Goal: Task Accomplishment & Management: Use online tool/utility

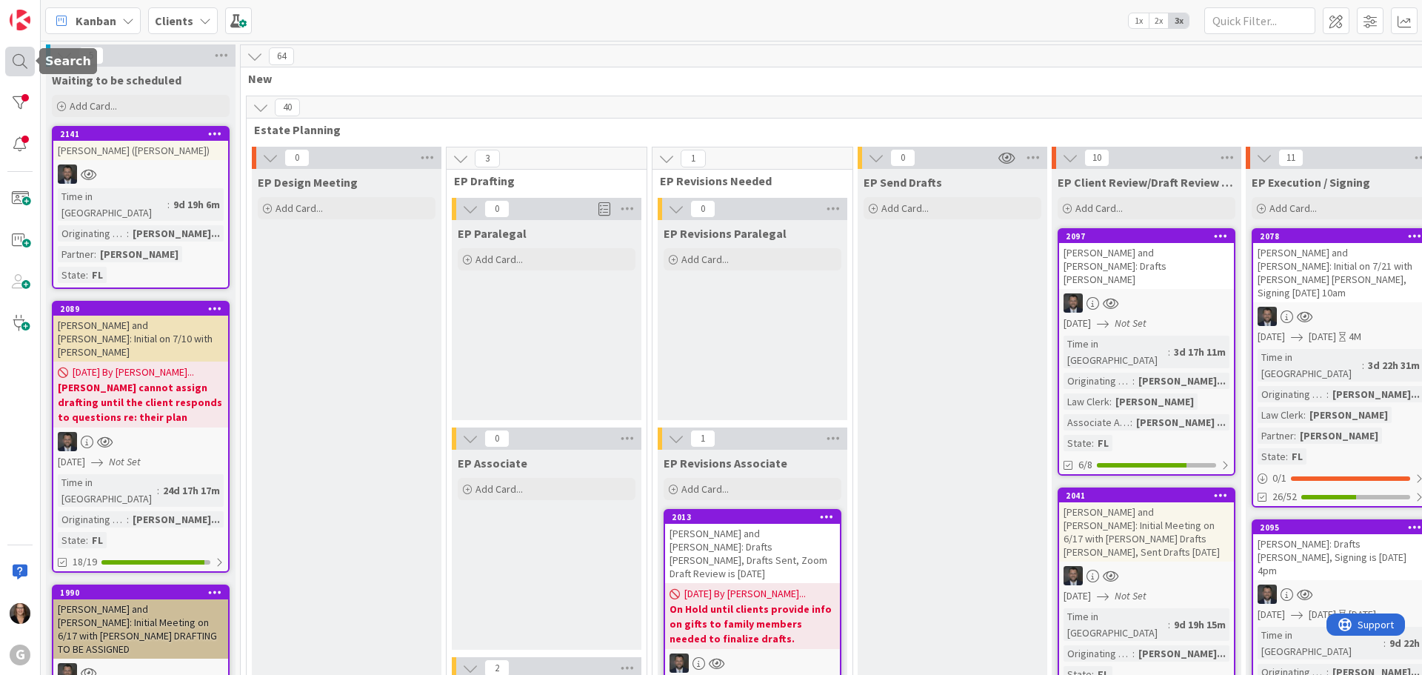
click at [16, 56] on div at bounding box center [20, 62] width 30 height 30
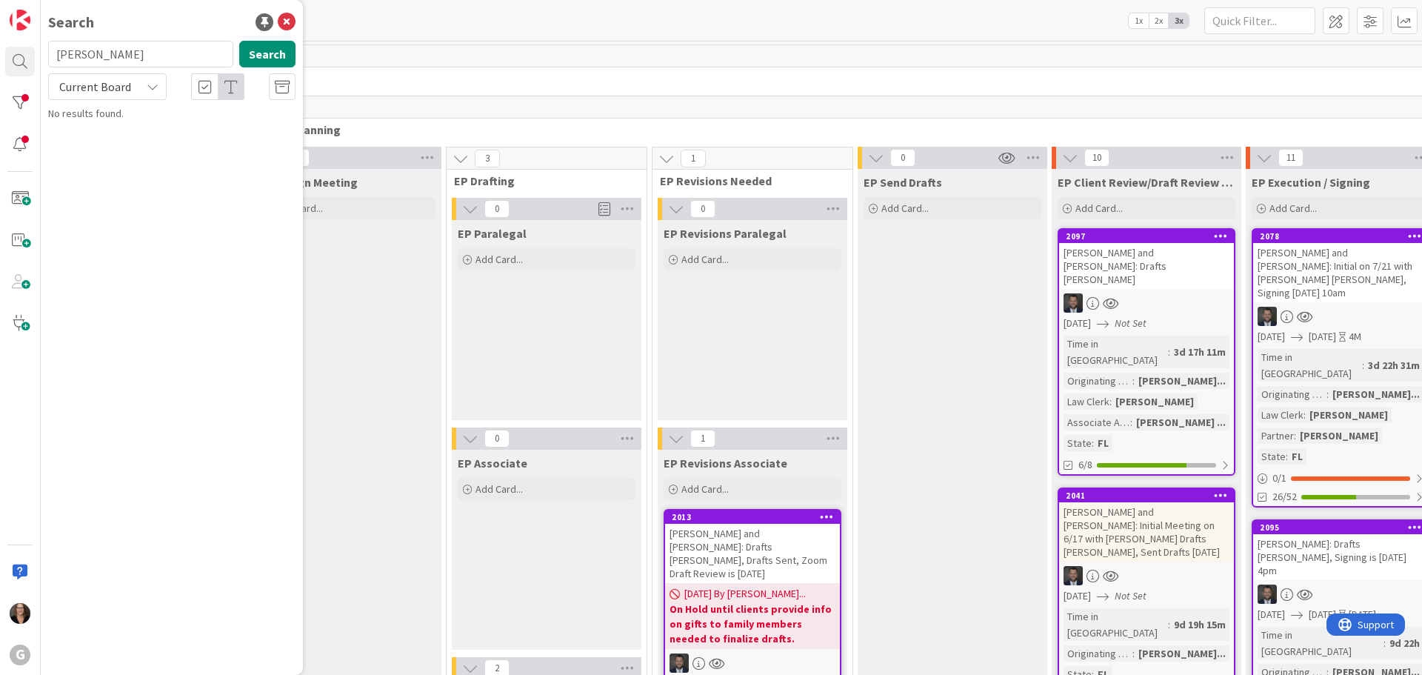
type input "[PERSON_NAME]"
click at [173, 129] on span ", [PERSON_NAME] and [PERSON_NAME]: Drafts [PERSON_NAME]: Draft Review TBD" at bounding box center [173, 146] width 209 height 44
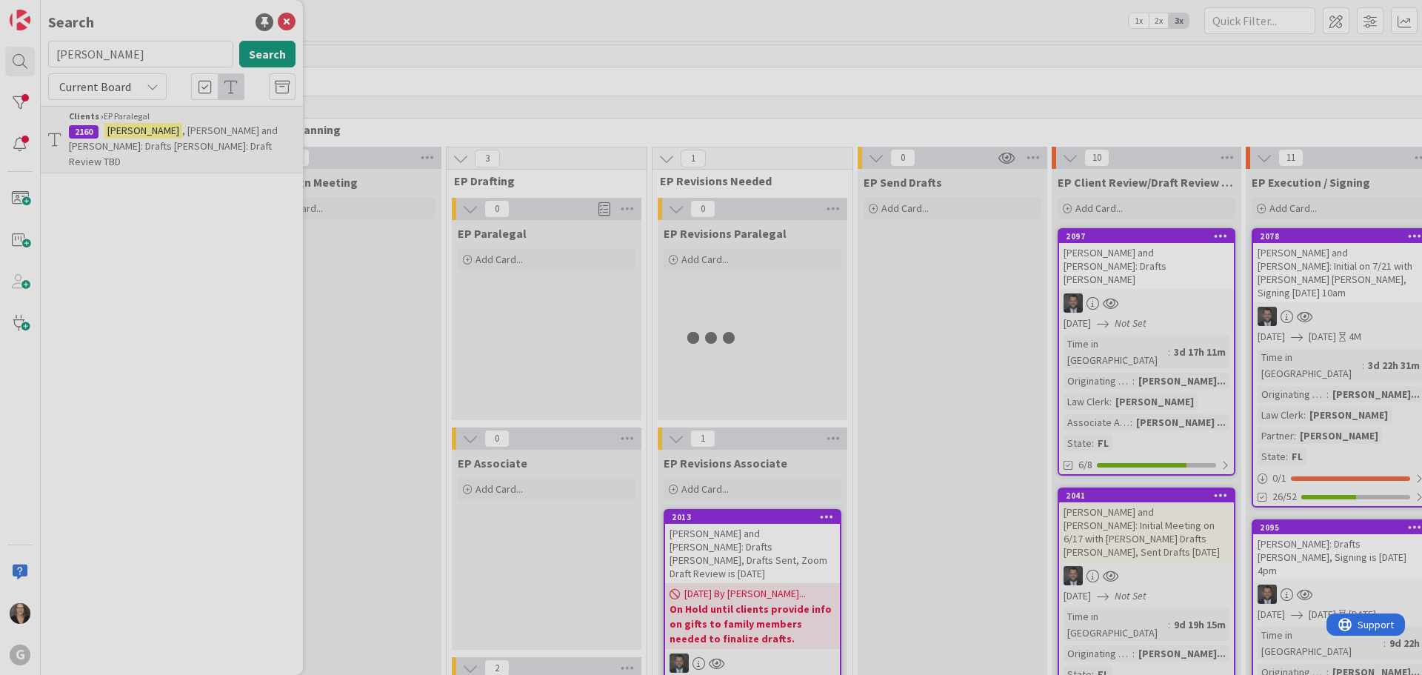
click at [173, 129] on div at bounding box center [711, 337] width 1422 height 675
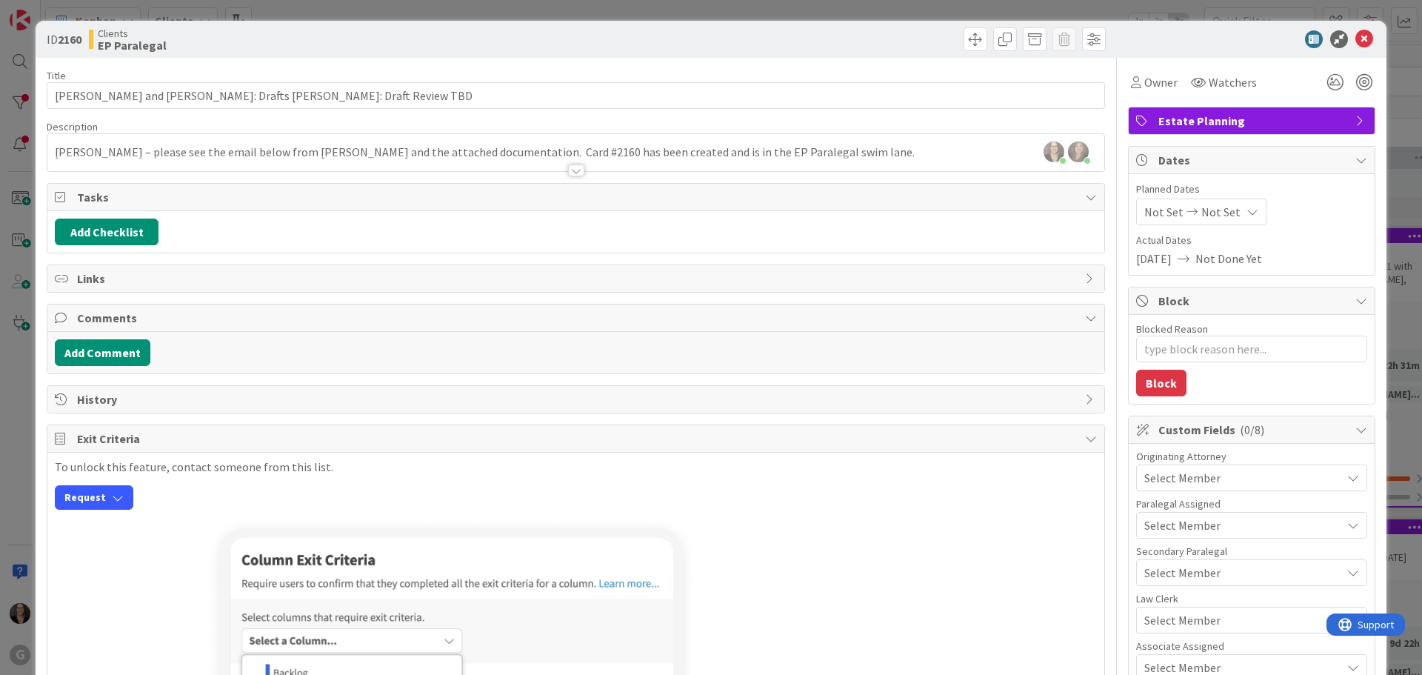
click at [1085, 195] on icon at bounding box center [1091, 197] width 12 height 12
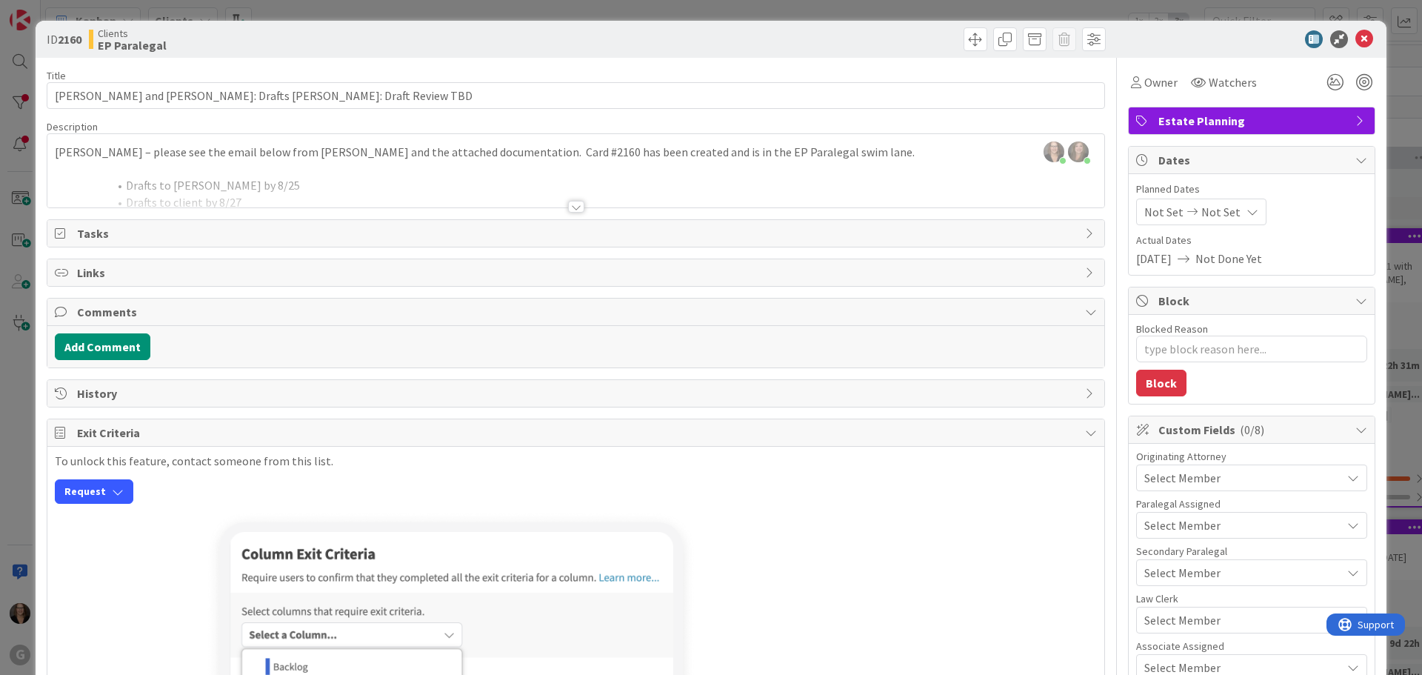
scroll to position [74, 0]
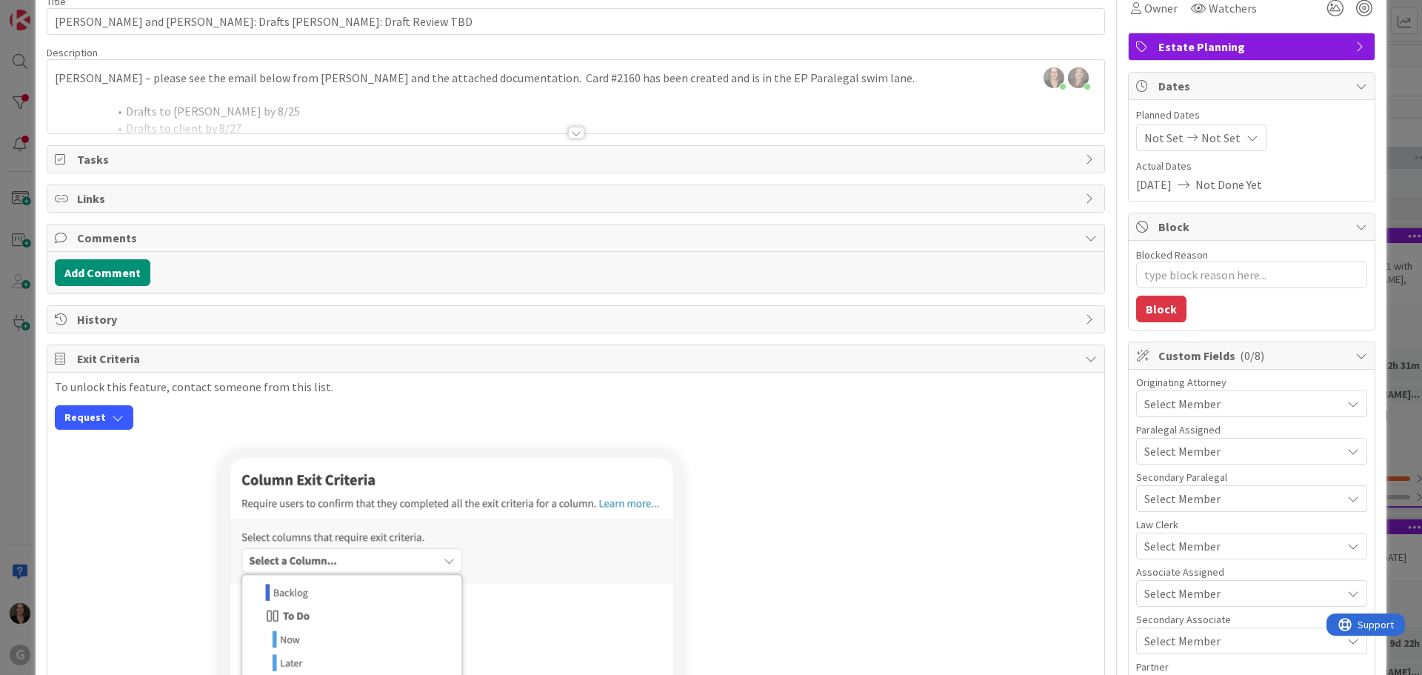
click at [370, 108] on div at bounding box center [575, 115] width 1057 height 38
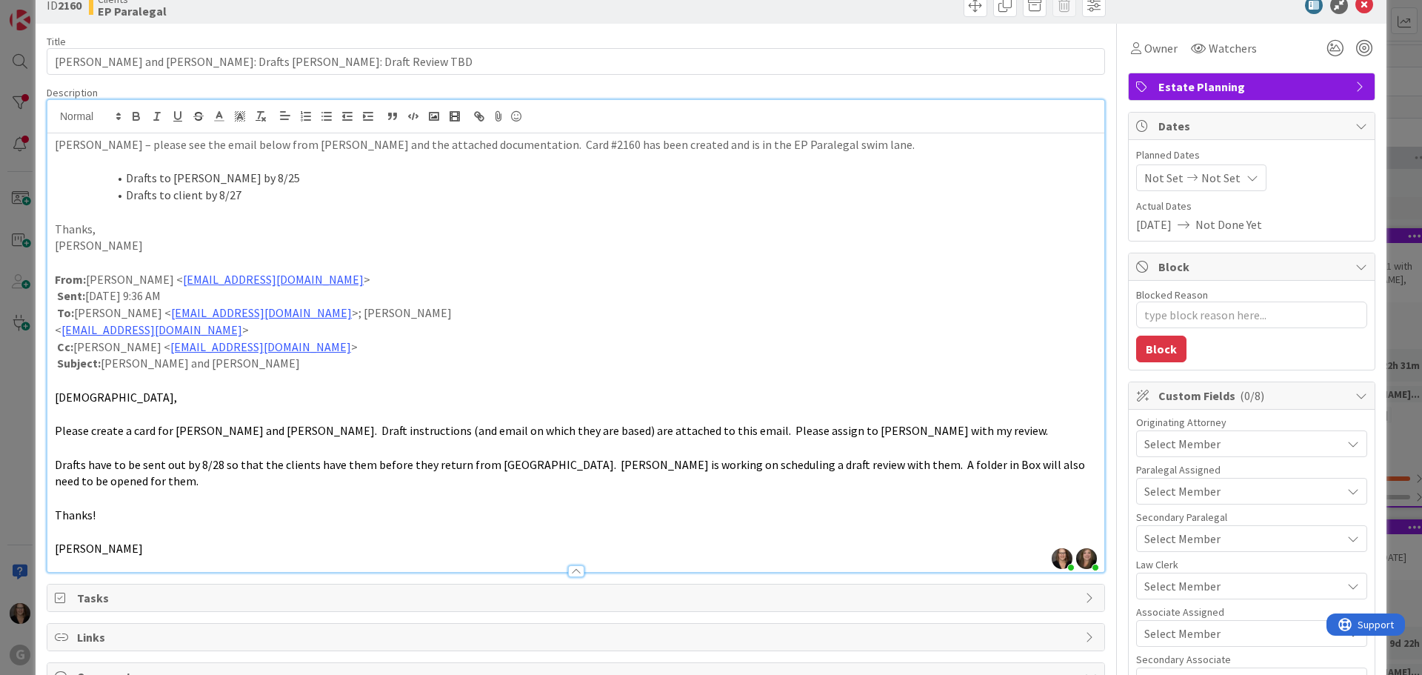
scroll to position [0, 0]
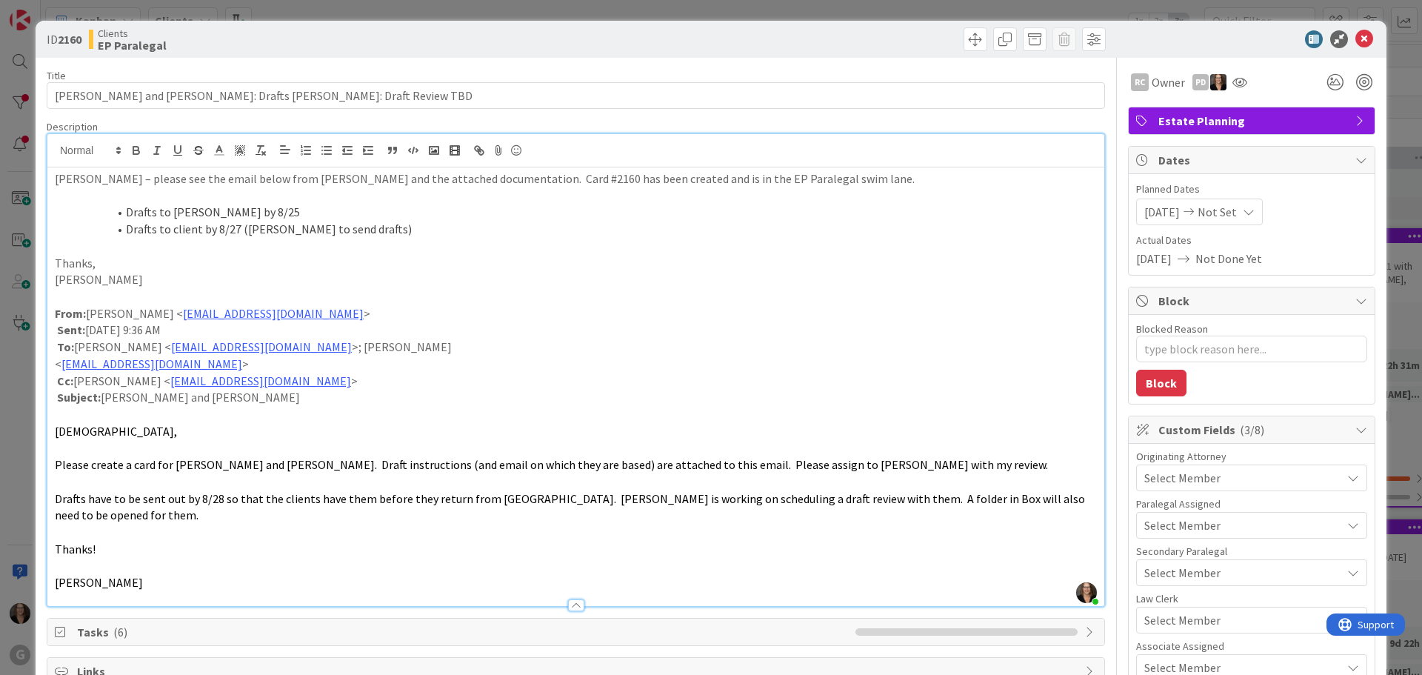
type textarea "x"
click at [1355, 36] on icon at bounding box center [1364, 39] width 18 height 18
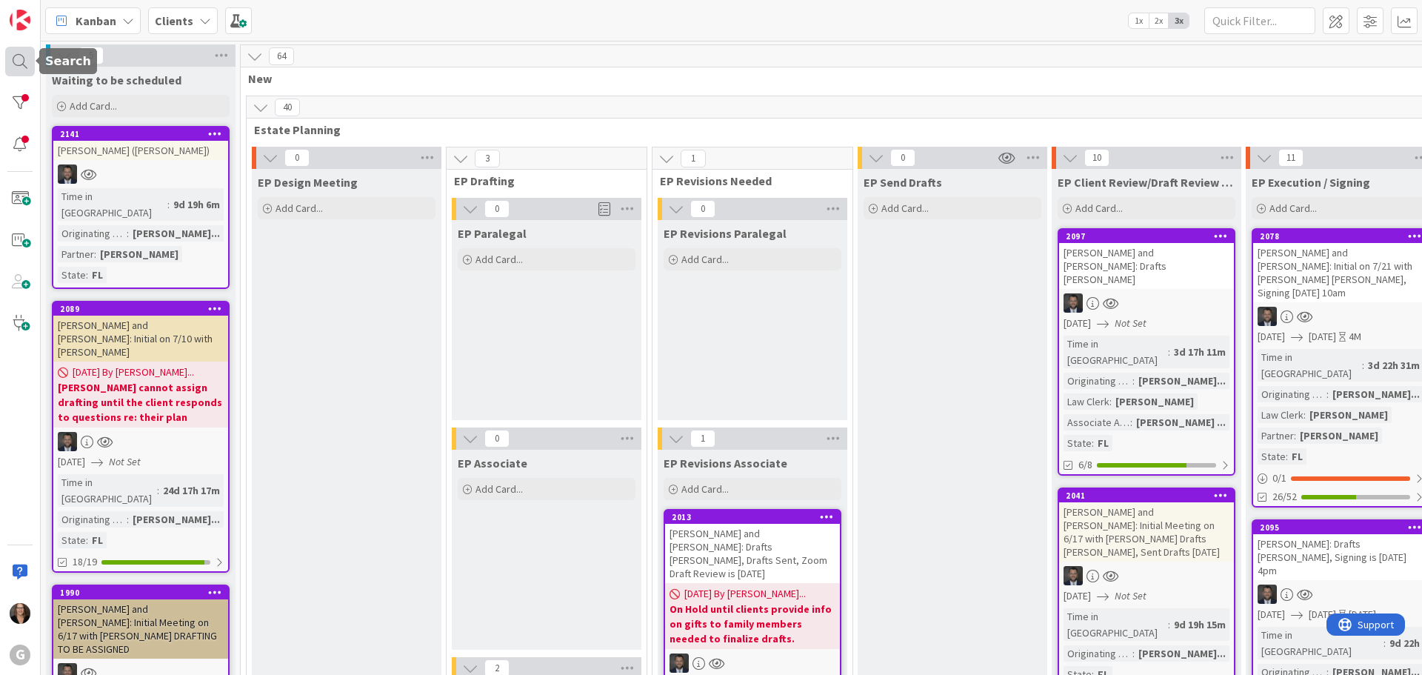
click at [23, 60] on div at bounding box center [20, 62] width 30 height 30
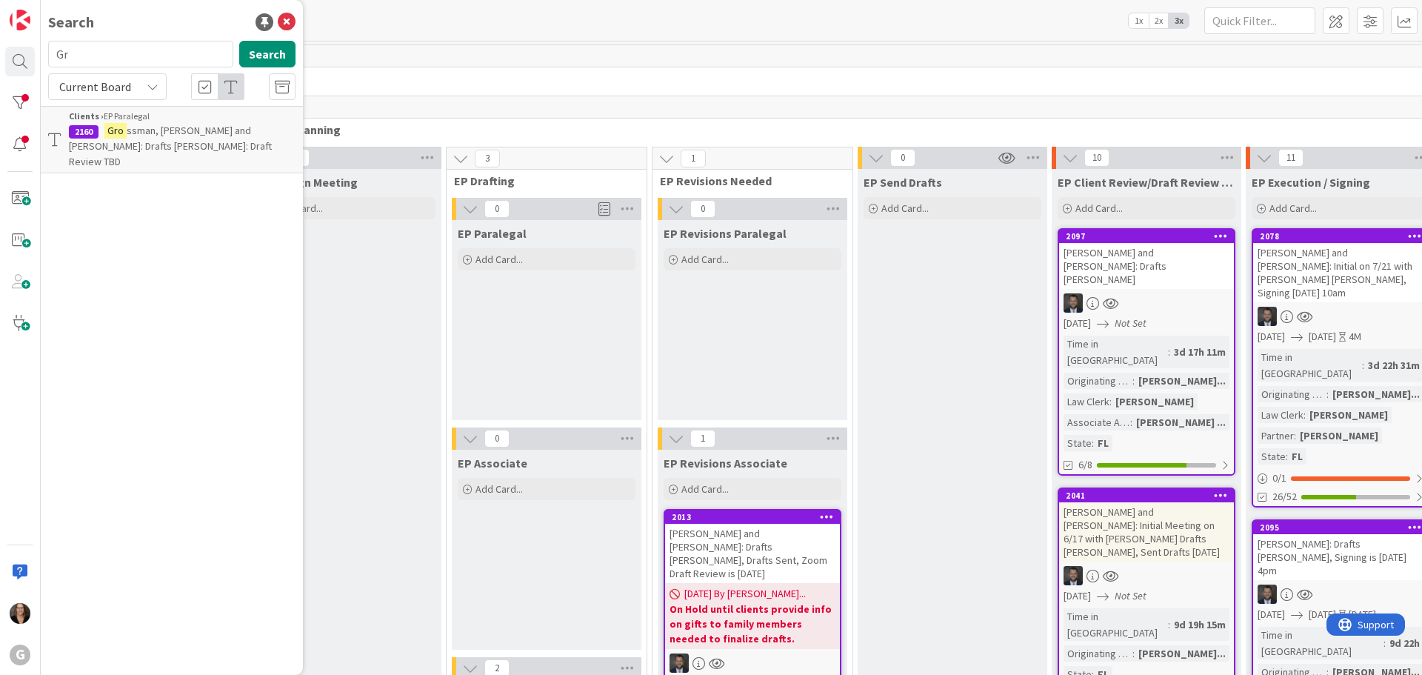
type input "G"
type input "[PERSON_NAME]"
click at [206, 133] on span ", [PERSON_NAME]: Initial Meeting on 5/27 with [PERSON_NAME]: Drafts [PERSON_NAM…" at bounding box center [178, 146] width 218 height 44
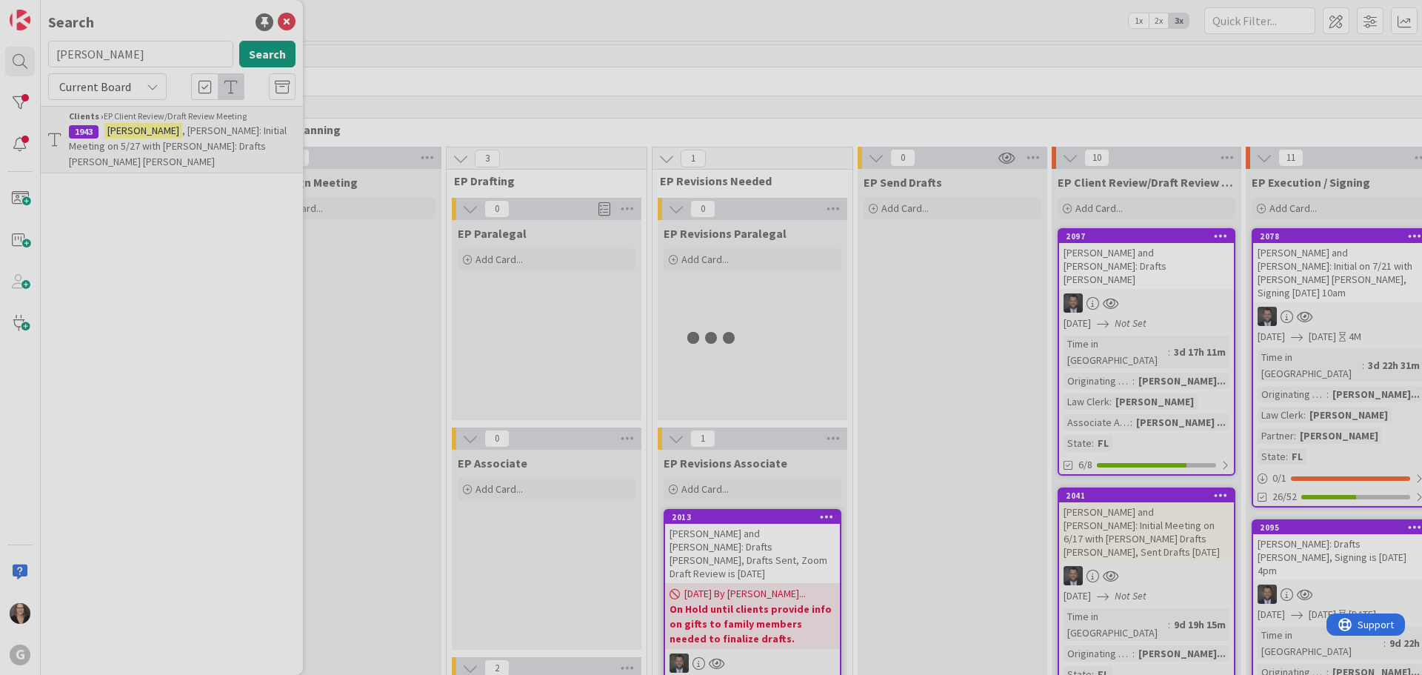
click at [206, 133] on div at bounding box center [711, 337] width 1422 height 675
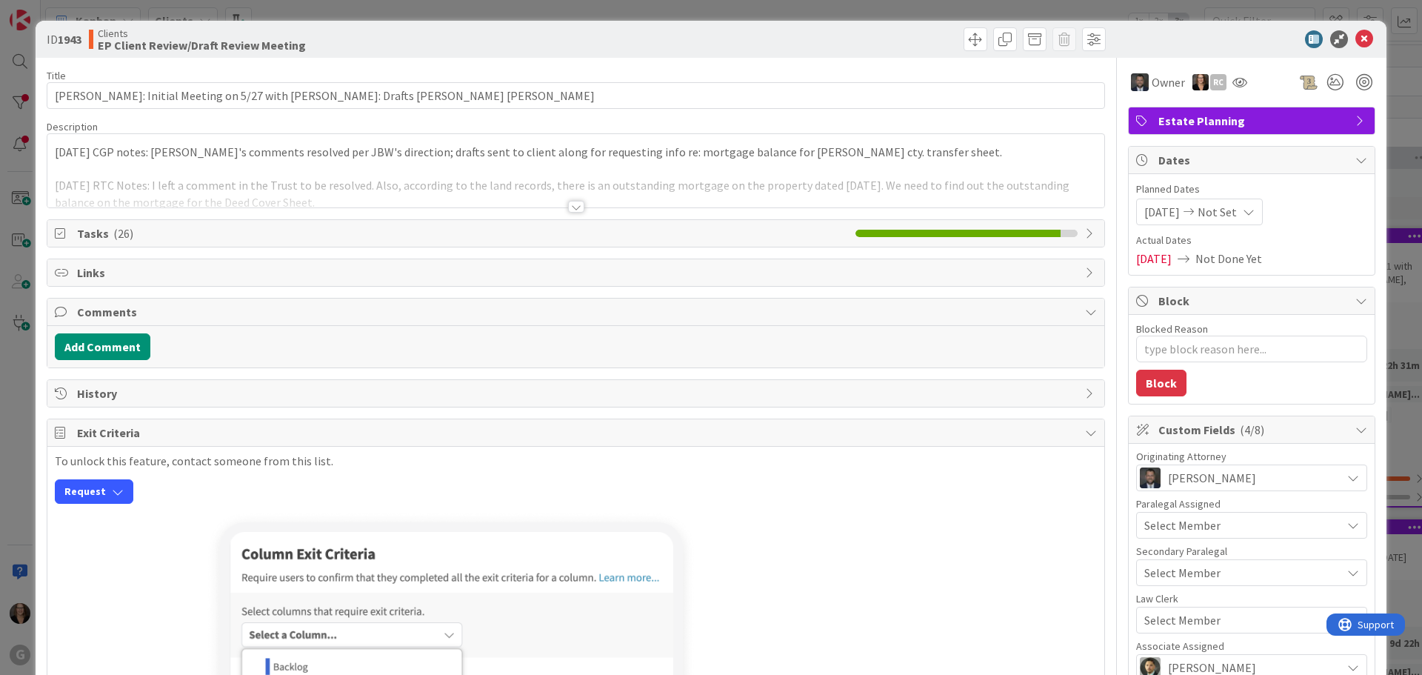
type textarea "x"
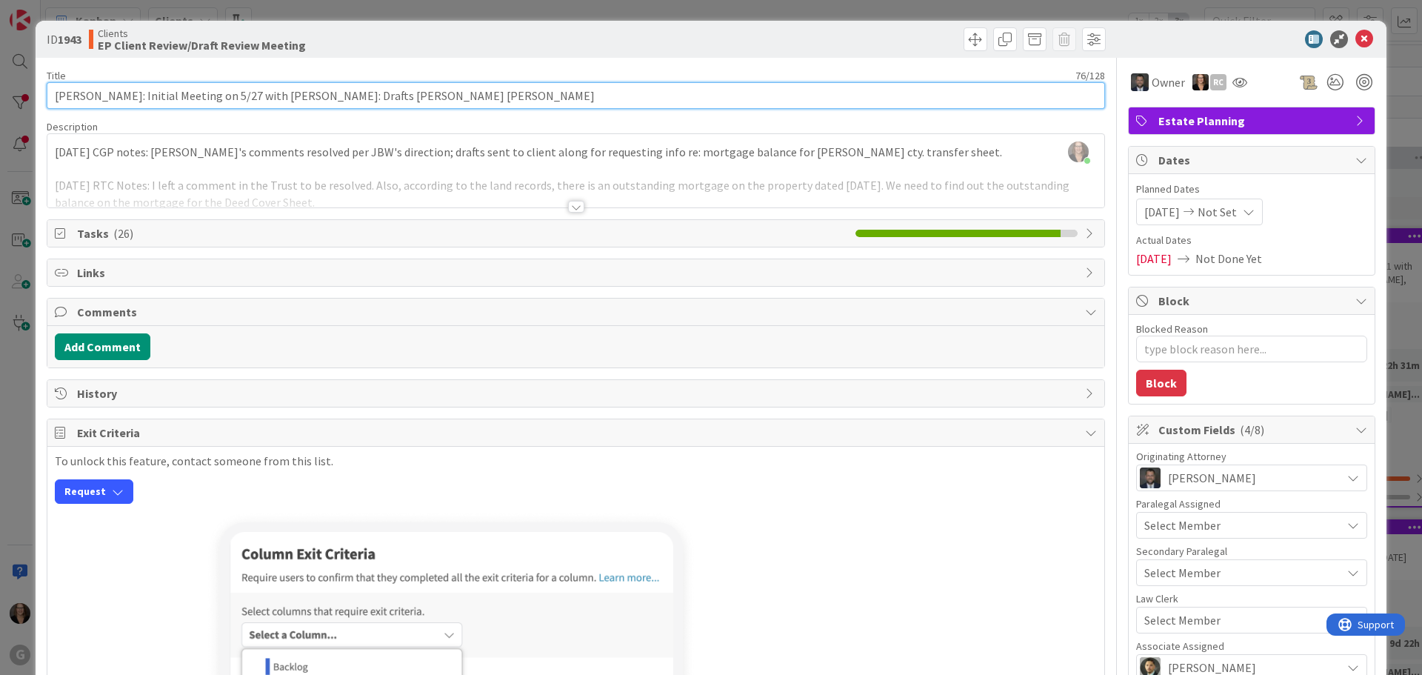
click at [431, 98] on input "[PERSON_NAME]: Initial Meeting on 5/27 with [PERSON_NAME]: Drafts [PERSON_NAME]…" at bounding box center [576, 95] width 1058 height 27
type input "[PERSON_NAME]: Initial Meeting on 5/27 with [PERSON_NAME]: Drafts [PERSON_NAME]…"
type textarea "x"
type input "[PERSON_NAME]: Initial Meeting on 5/27 with [PERSON_NAME]: Drafts [PERSON_NAME]…"
type textarea "x"
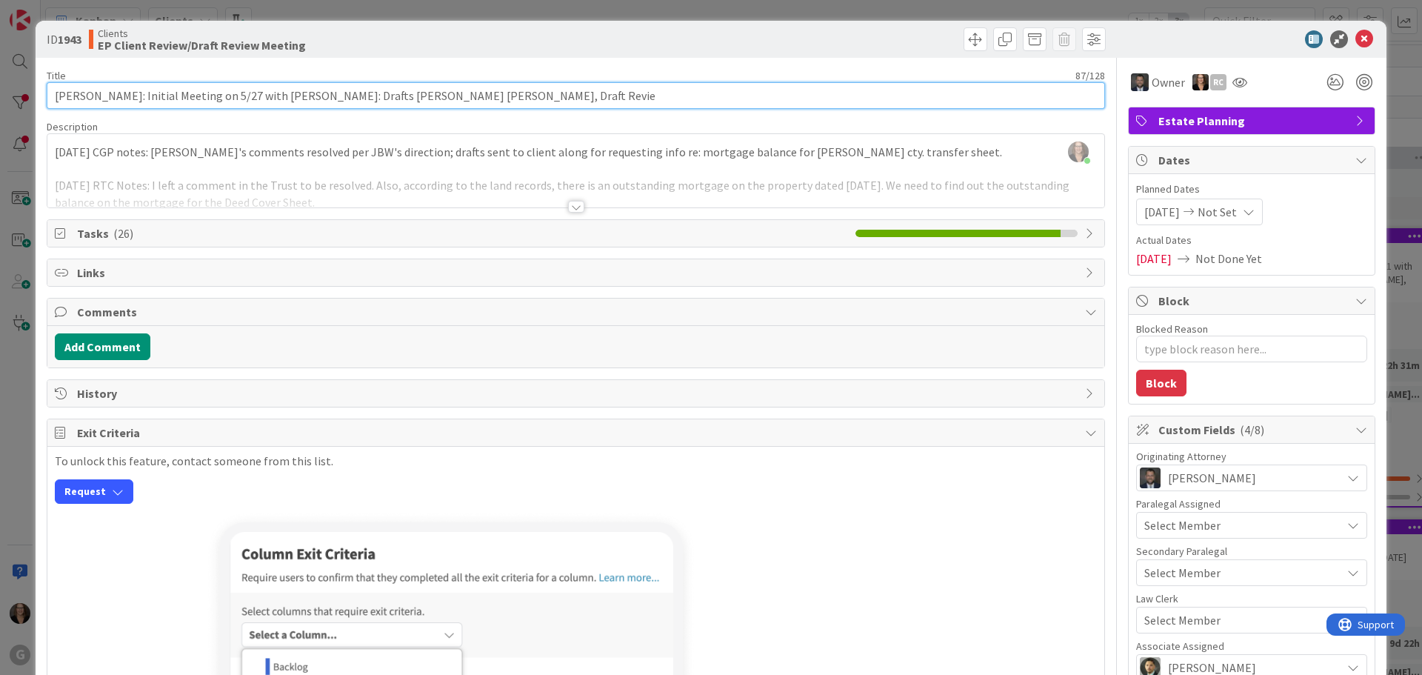
type input "[PERSON_NAME]: Initial Meeting on 5/27 with [PERSON_NAME]: Drafts [PERSON_NAME]…"
type textarea "x"
type input "[PERSON_NAME]: Initial Meeting on 5/27 with [PERSON_NAME]: Drafts [PERSON_NAME]…"
type textarea "x"
click at [497, 94] on input "[PERSON_NAME]: Initial Meeting on 5/27 with [PERSON_NAME]: Drafts [PERSON_NAME]…" at bounding box center [576, 95] width 1058 height 27
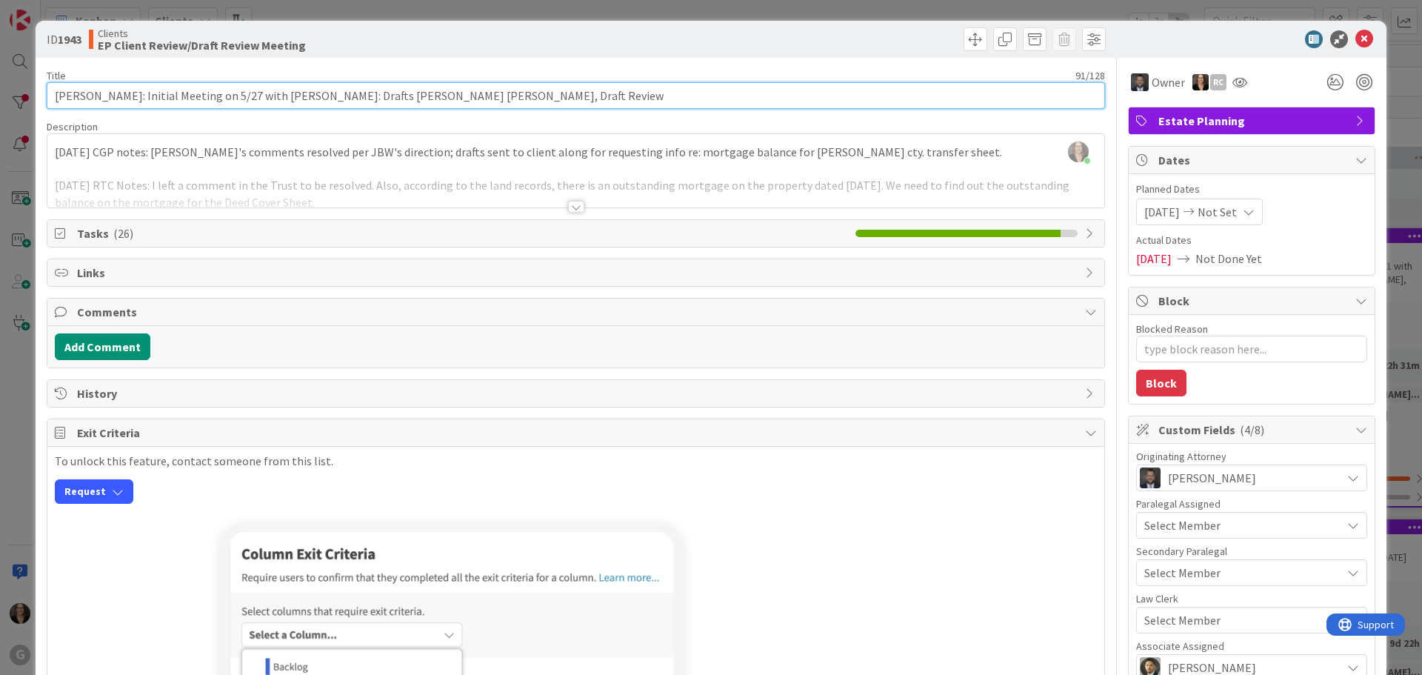
type input "[PERSON_NAME]: Initial Meeting on 5/27 with [PERSON_NAME]: Drafts [PERSON_NAME]…"
type textarea "x"
type input "[PERSON_NAME]: Initial Meeting on 5/27 with [PERSON_NAME]: Drafts [PERSON_NAME]…"
type textarea "x"
type input "[PERSON_NAME]: Initial Meeting on 5/27 with [PERSON_NAME]: Drafts [PERSON_NAME]…"
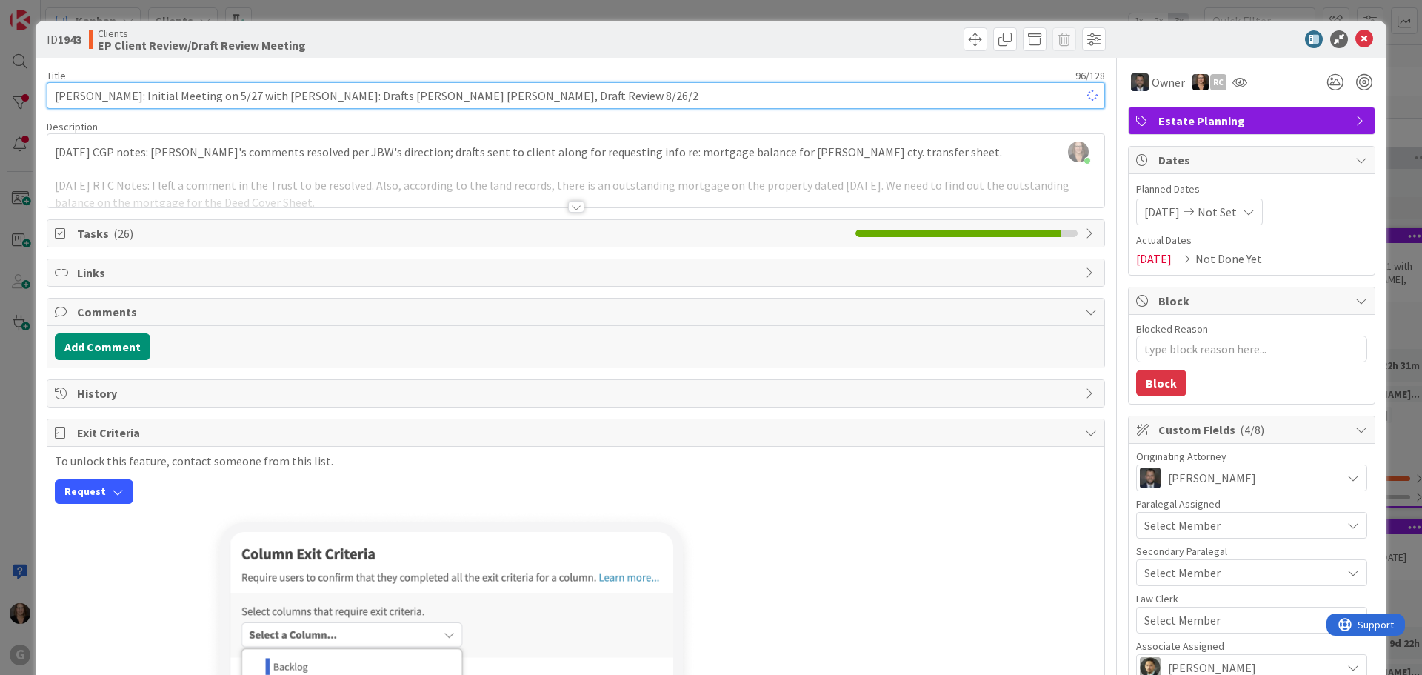
type textarea "x"
type input "[PERSON_NAME]: Initial Meeting on 5/27 with [PERSON_NAME]: Drafts [PERSON_NAME]…"
type textarea "x"
type input "[PERSON_NAME]: Initial Meeting on 5/27 with [PERSON_NAME]: Drafts [PERSON_NAME]…"
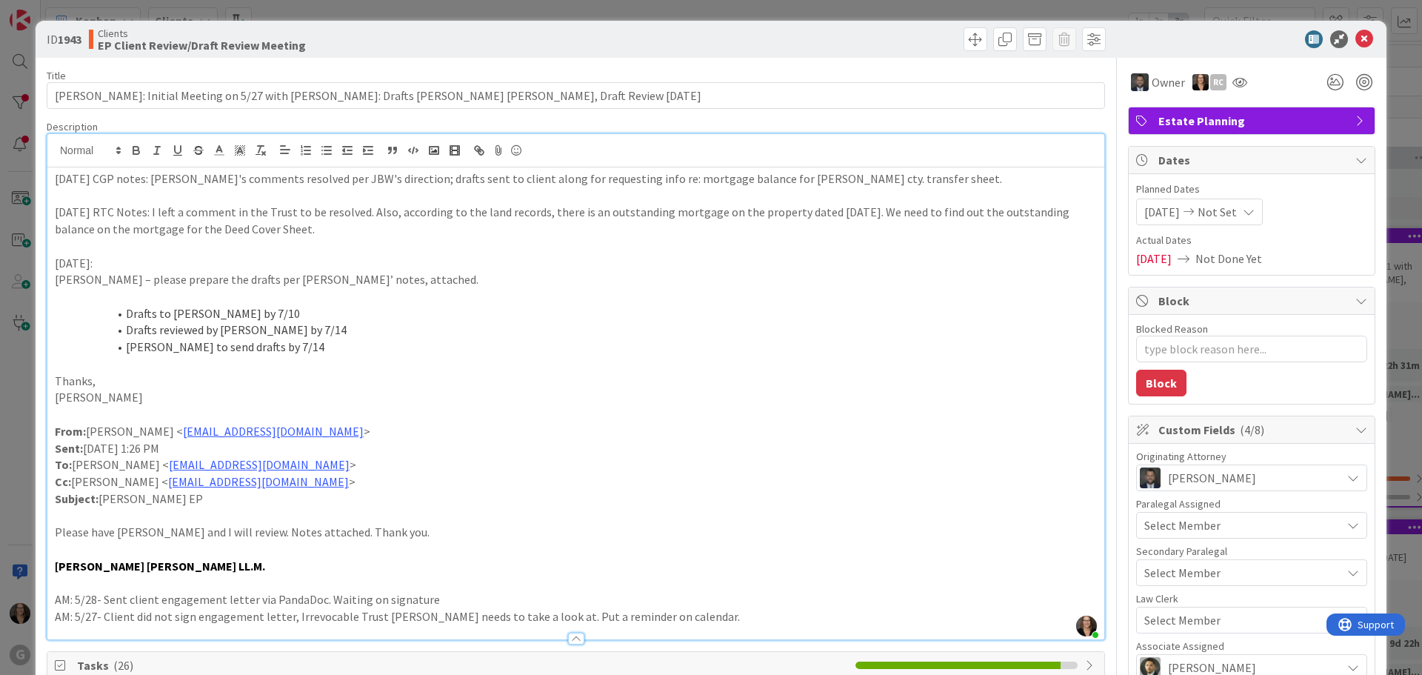
click at [48, 146] on div "[PERSON_NAME] just joined [DATE] CGP notes: [PERSON_NAME]'s comments resolved p…" at bounding box center [575, 386] width 1057 height 505
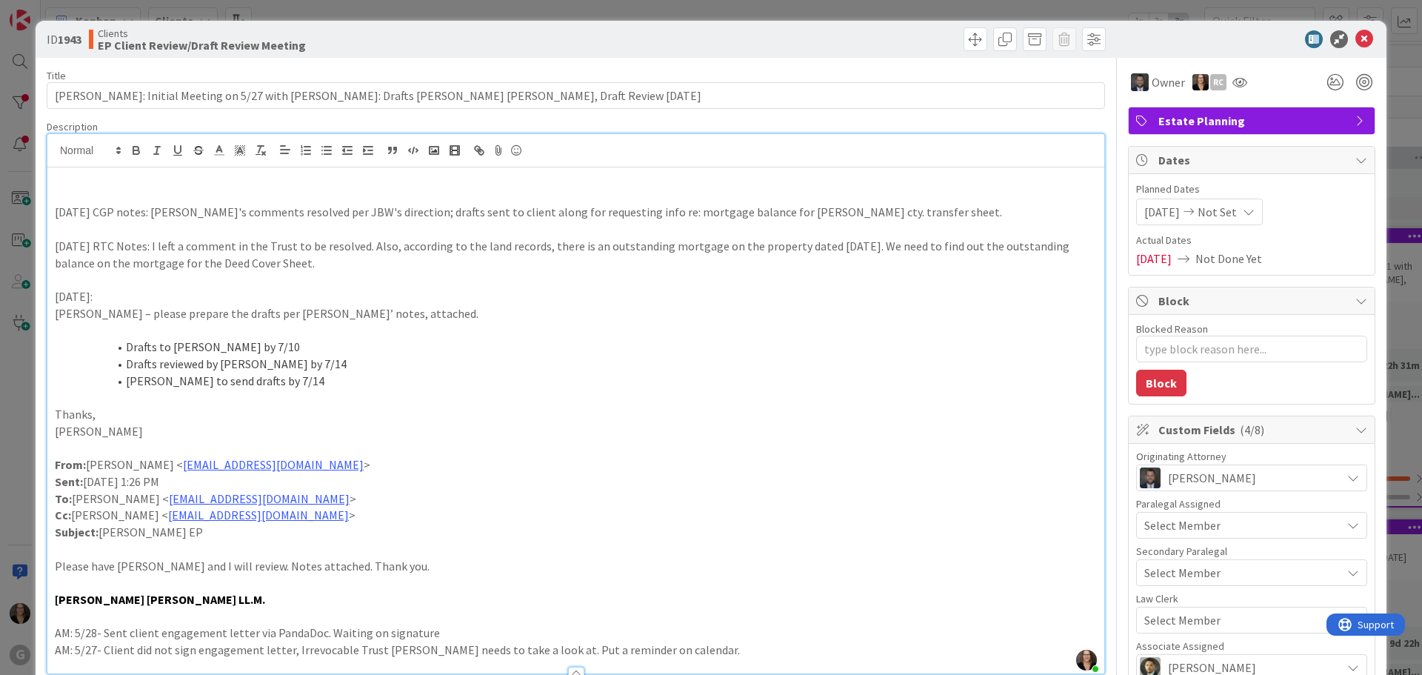
type textarea "x"
click at [964, 36] on span at bounding box center [975, 39] width 24 height 24
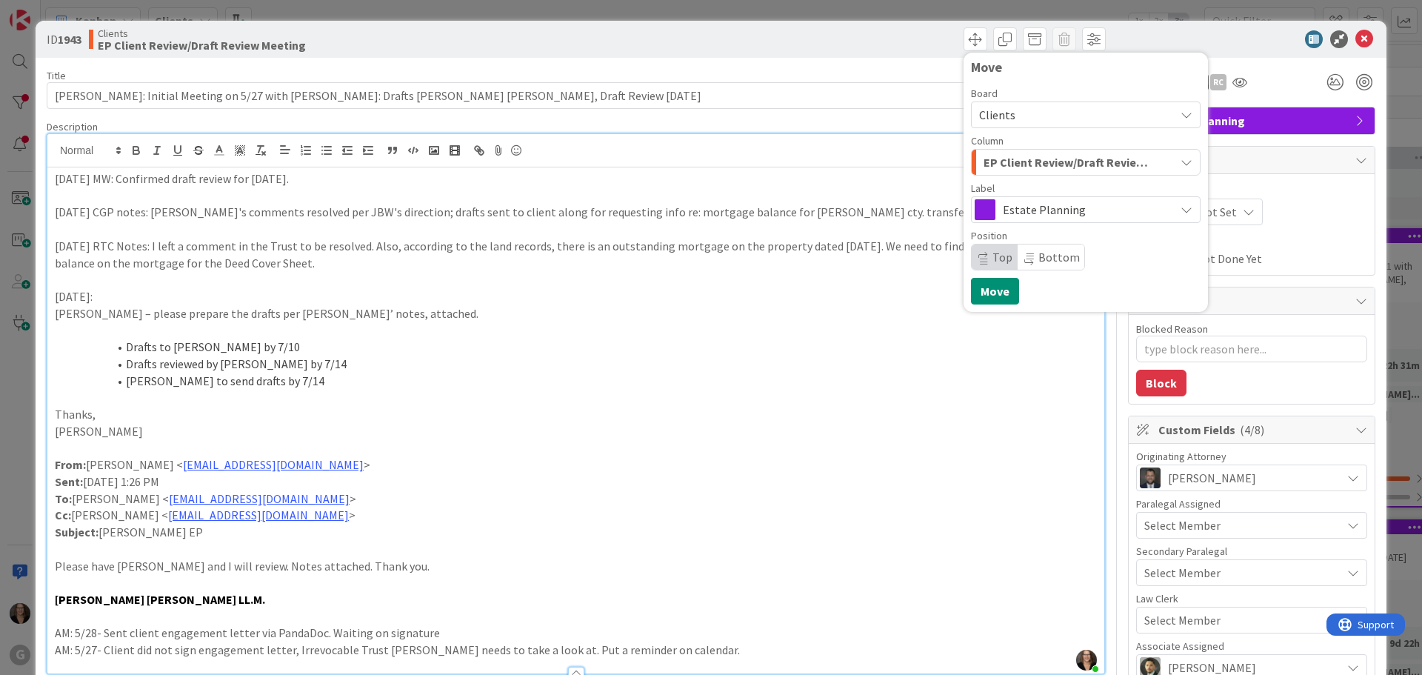
click at [1180, 162] on icon "button" at bounding box center [1186, 162] width 12 height 12
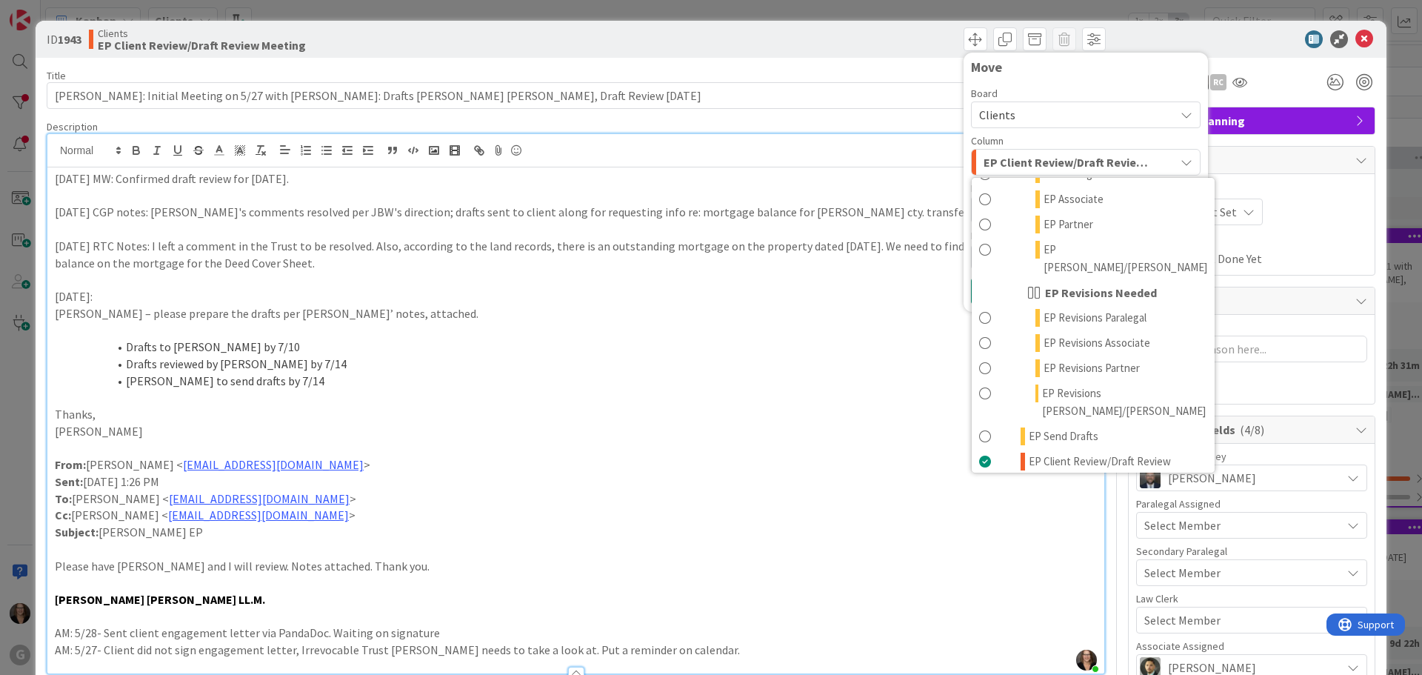
scroll to position [222, 0]
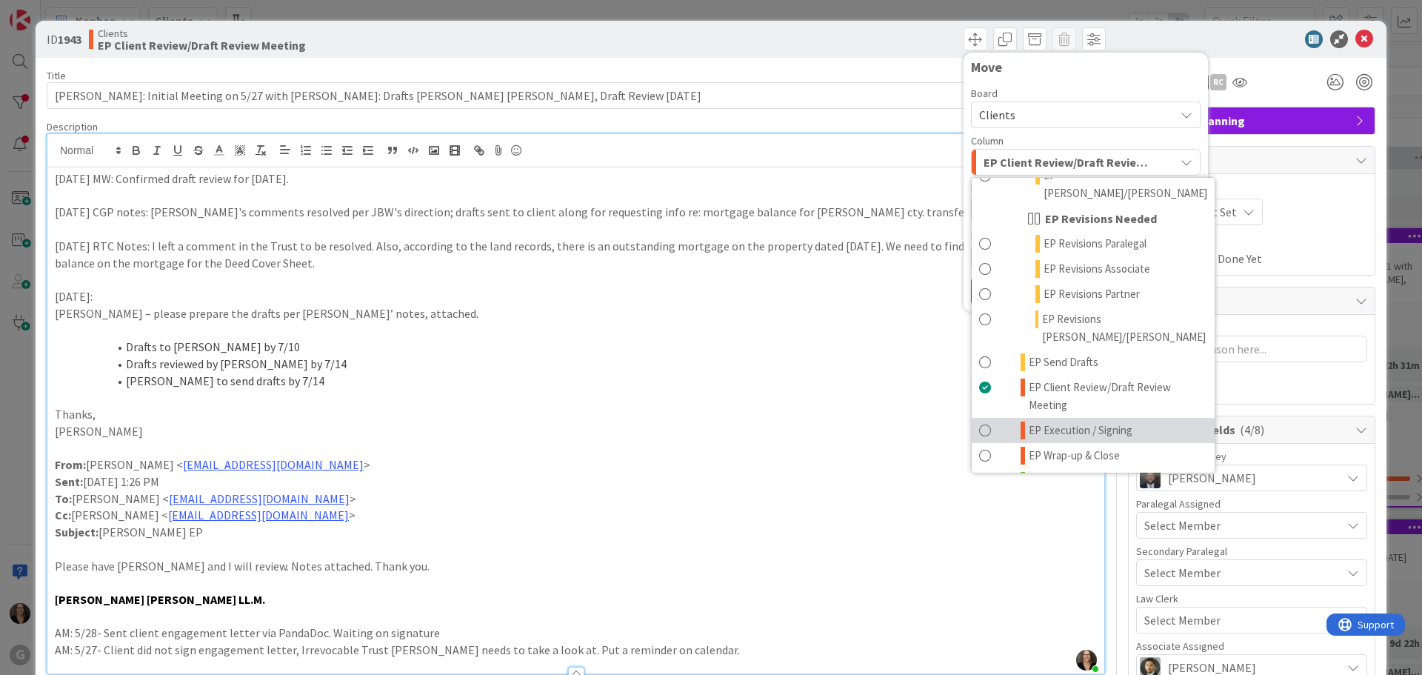
click at [979, 421] on span at bounding box center [985, 430] width 12 height 18
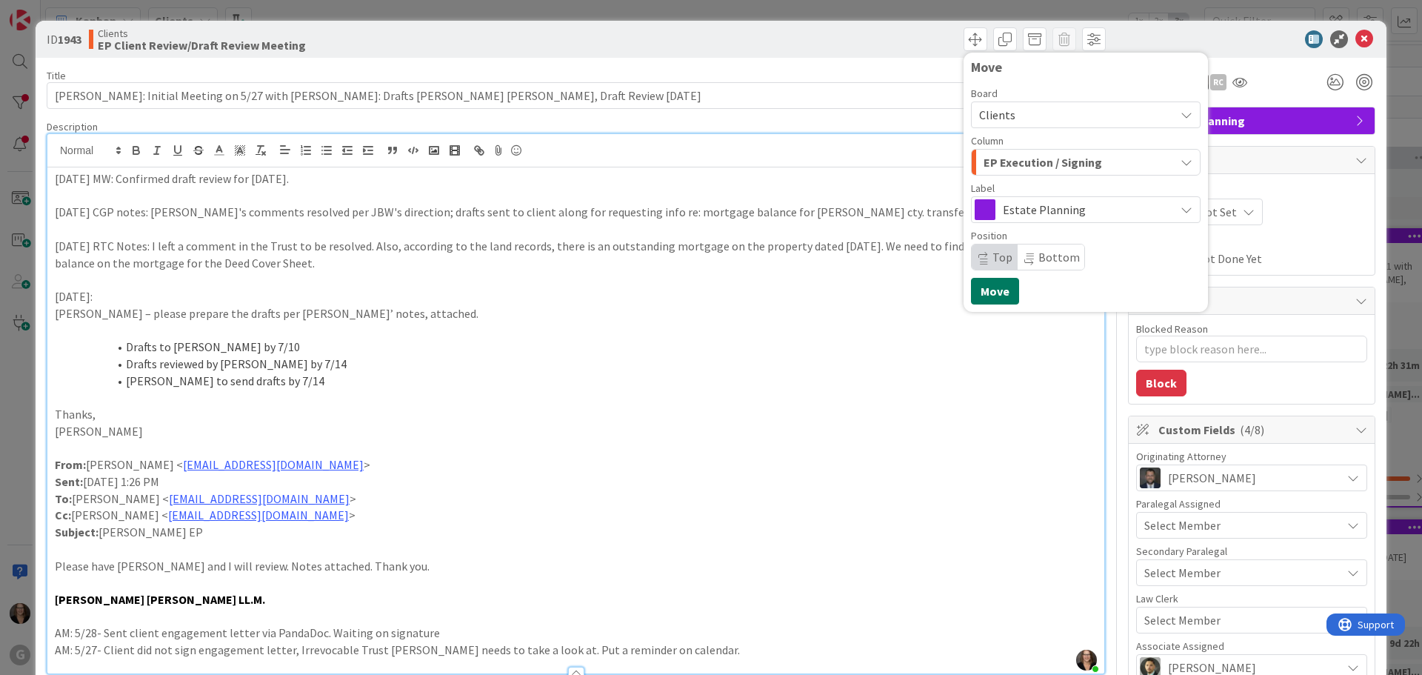
click at [989, 293] on button "Move" at bounding box center [995, 291] width 48 height 27
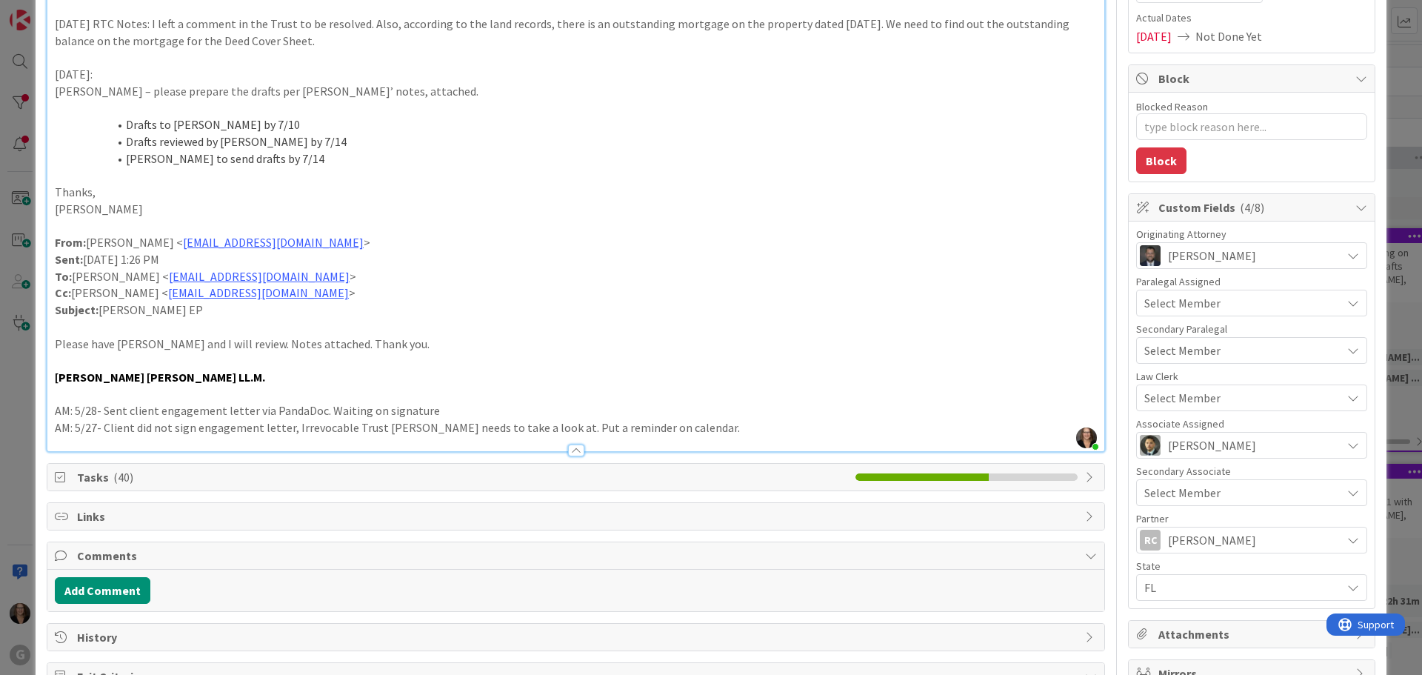
click at [91, 474] on span "Tasks ( 40 )" at bounding box center [462, 477] width 771 height 18
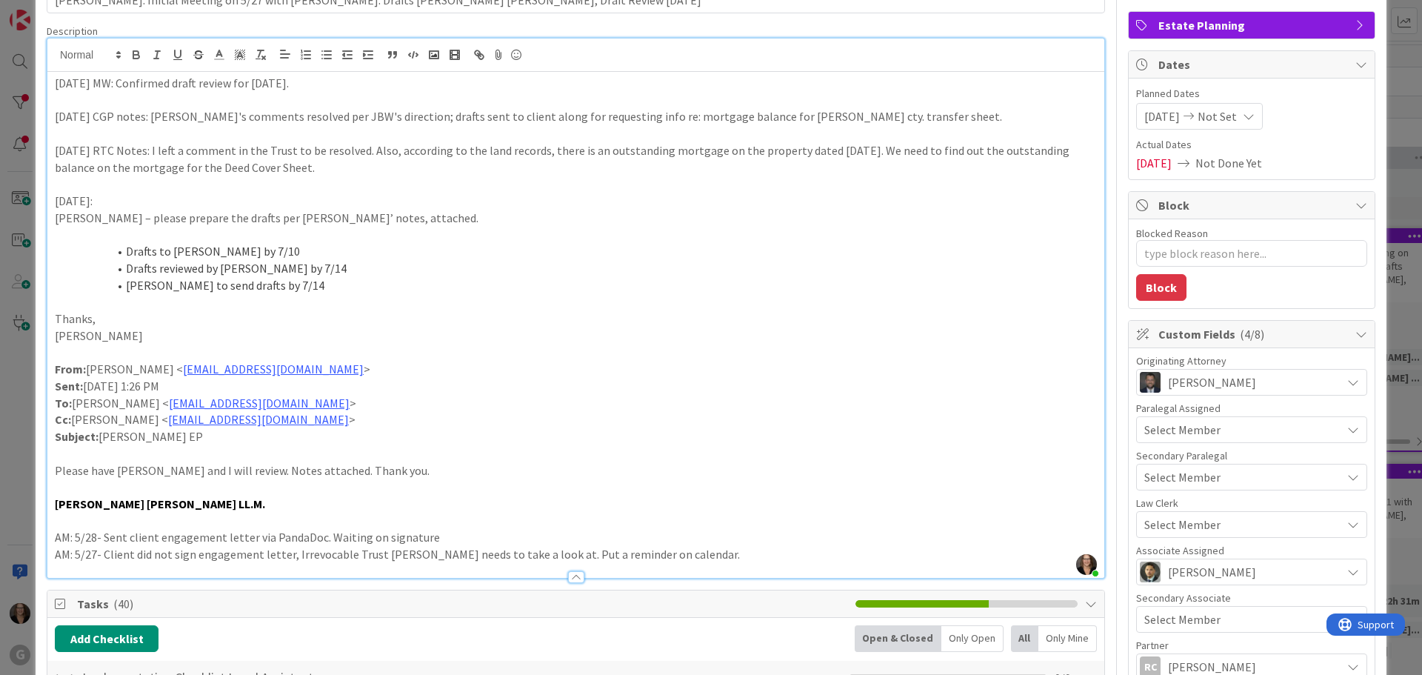
scroll to position [74, 0]
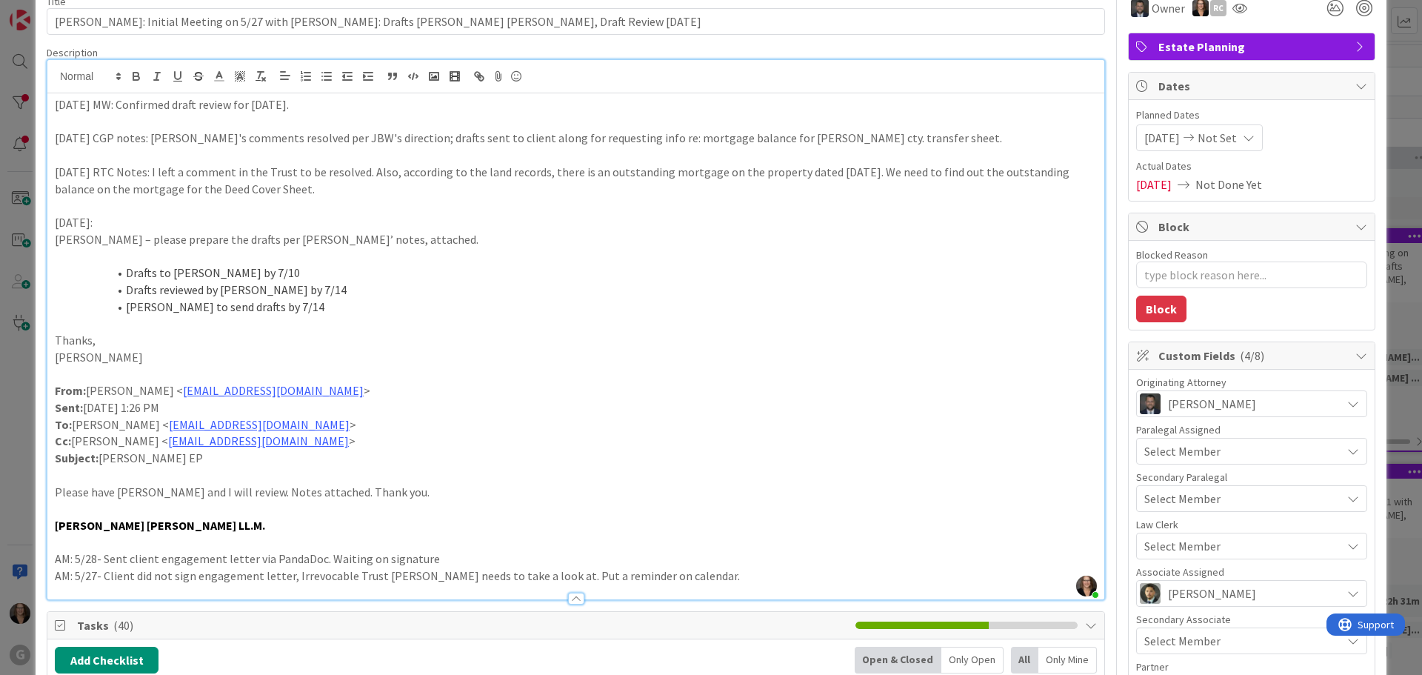
drag, startPoint x: 338, startPoint y: 105, endPoint x: 387, endPoint y: 110, distance: 49.1
click at [342, 104] on p "[DATE] MW: Confirmed draft review for [DATE]." at bounding box center [576, 104] width 1042 height 17
type textarea "x"
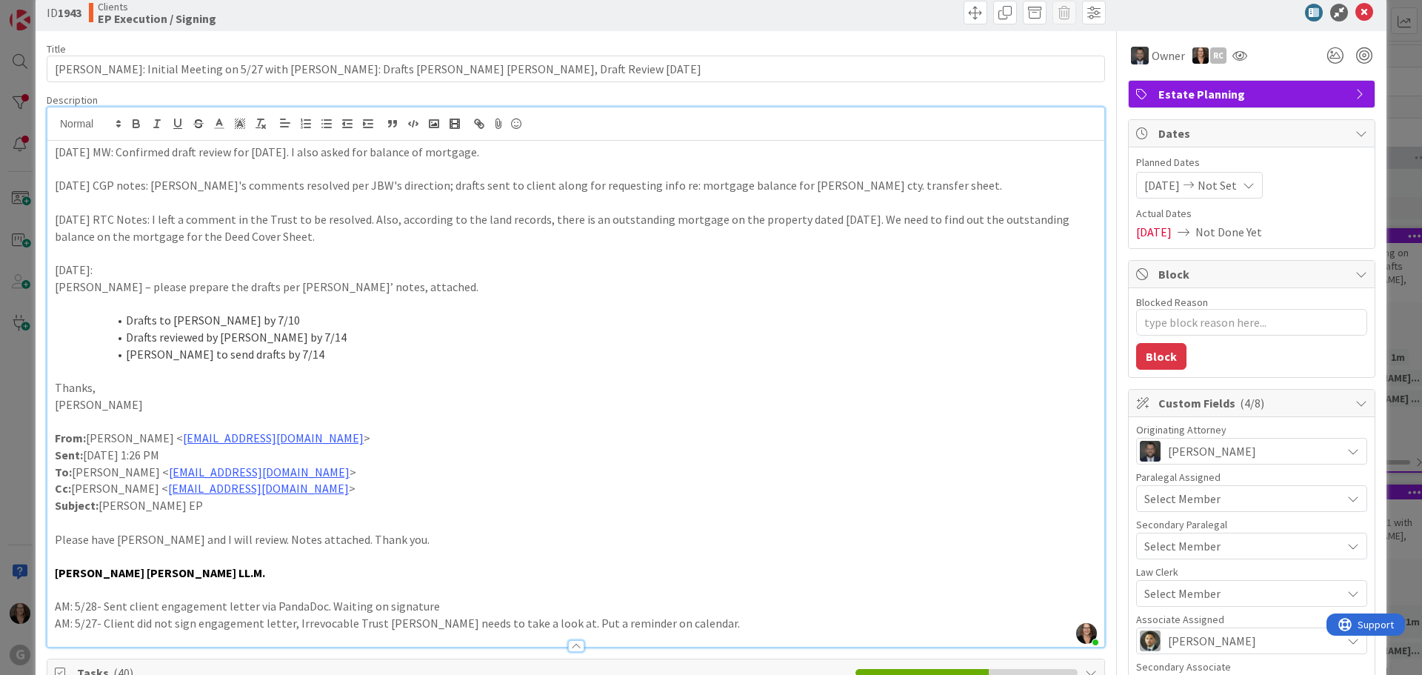
scroll to position [0, 0]
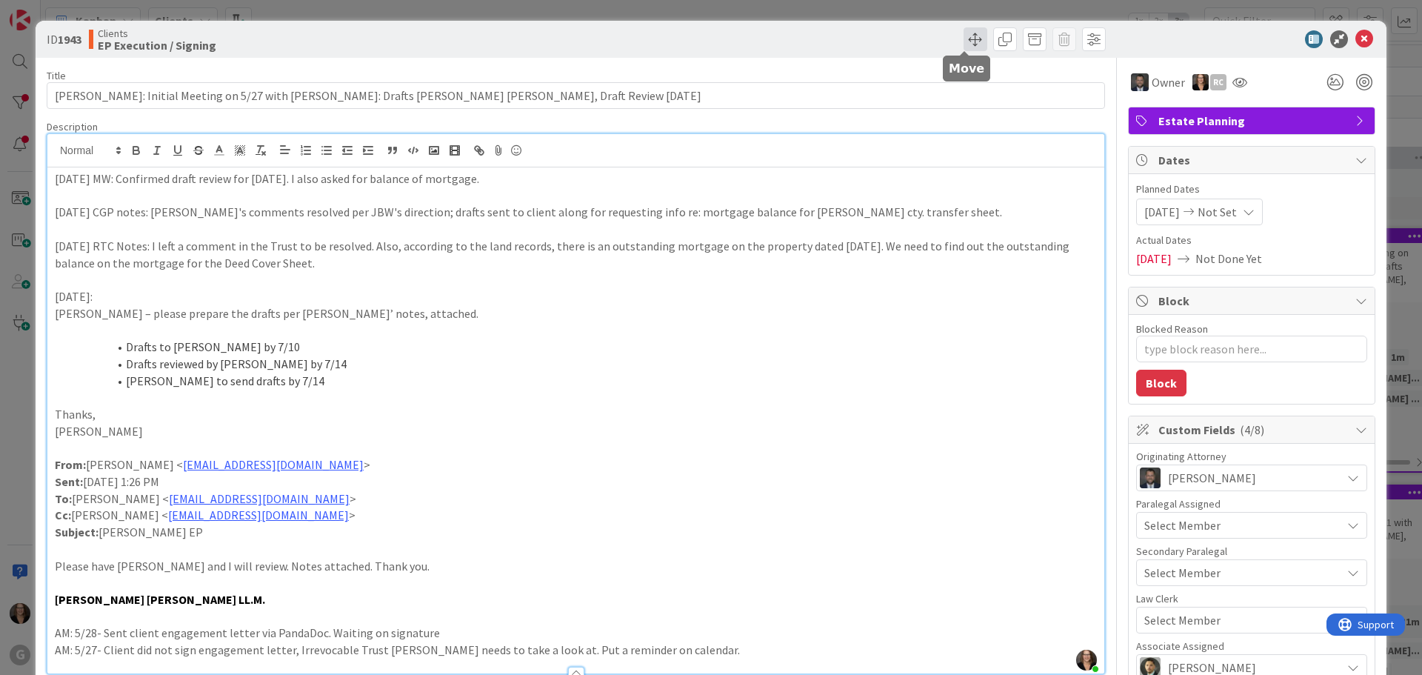
click at [966, 37] on span at bounding box center [975, 39] width 24 height 24
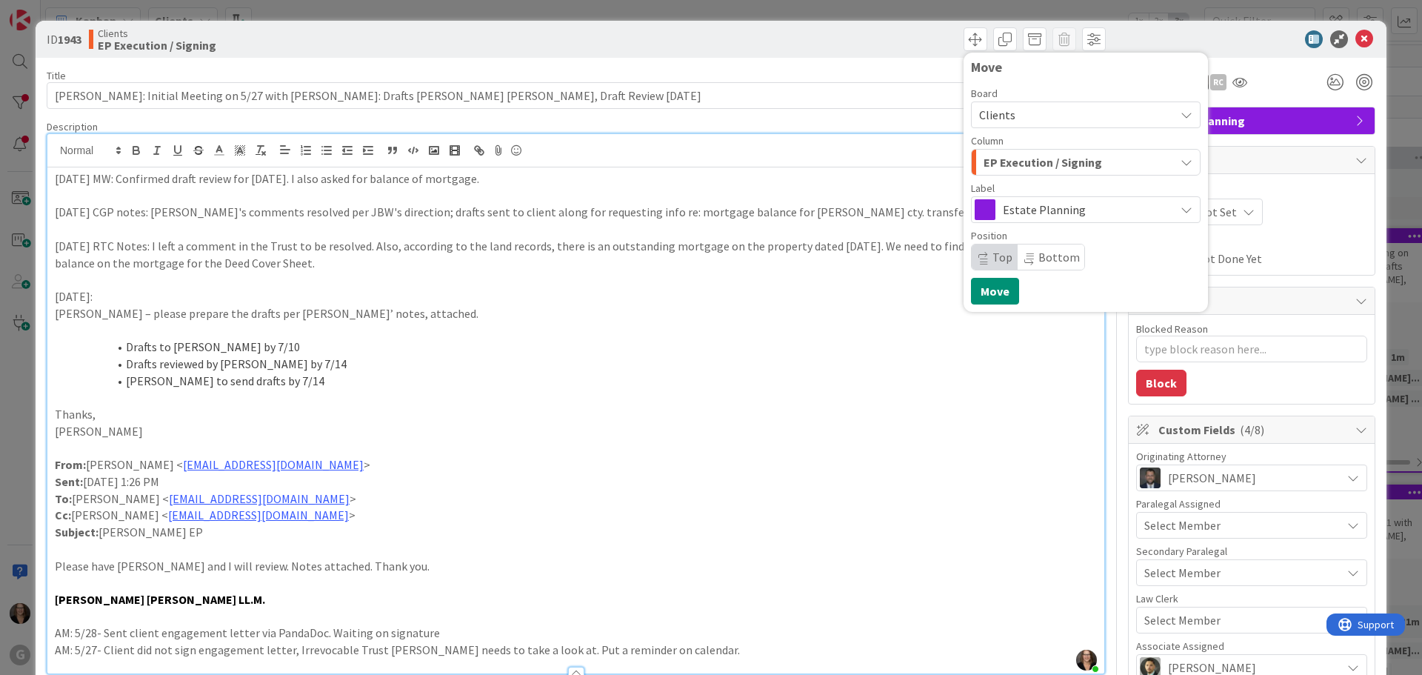
click at [886, 398] on p at bounding box center [576, 397] width 1042 height 17
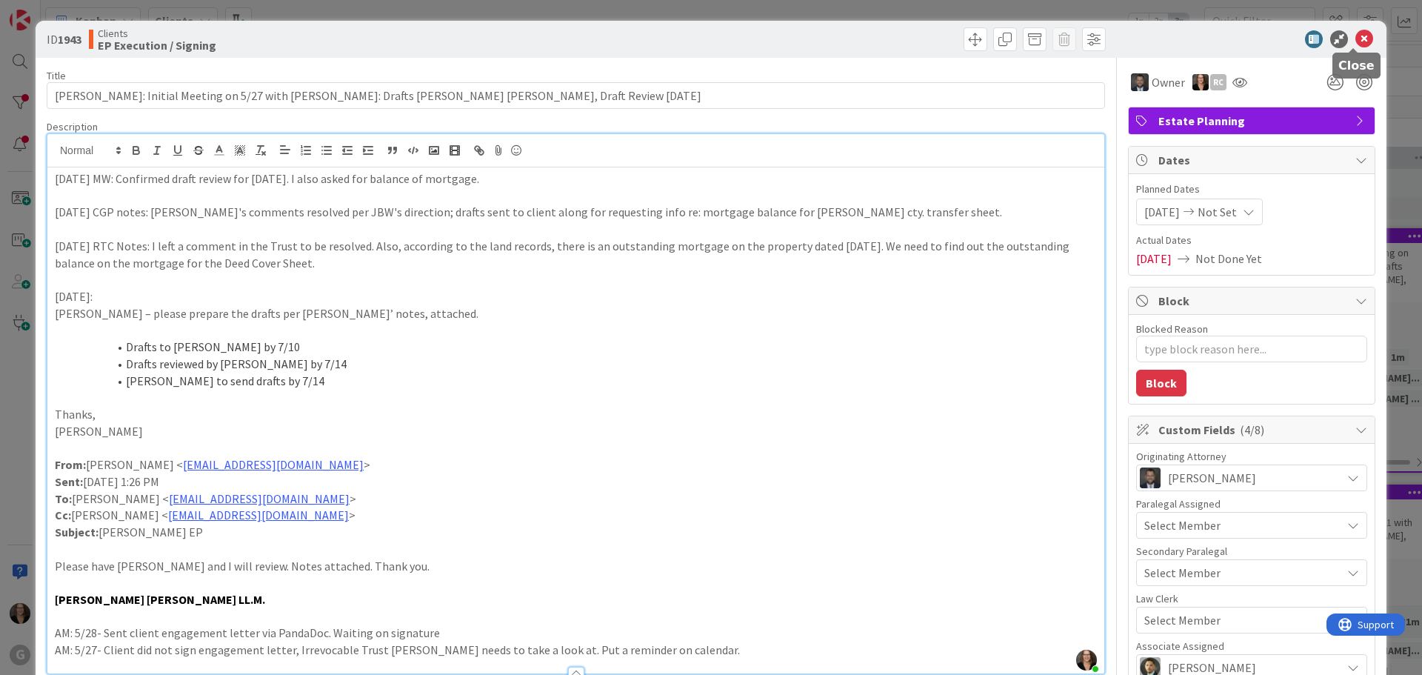
click at [1355, 39] on icon at bounding box center [1364, 39] width 18 height 18
